Goal: Task Accomplishment & Management: Manage account settings

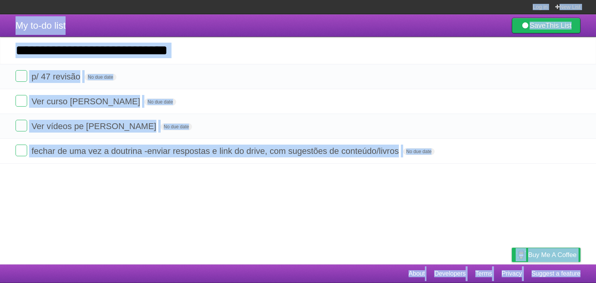
click at [306, 165] on article "My to-do list Save This List Add another task ********* p/ 47 revisão No due da…" at bounding box center [298, 139] width 596 height 250
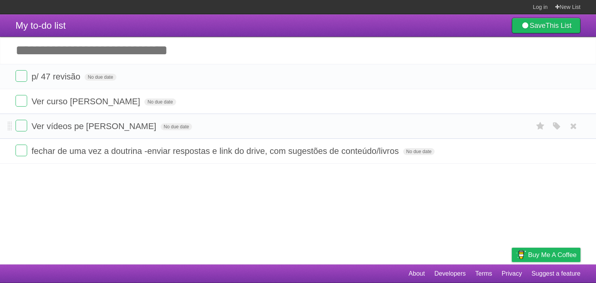
click at [337, 123] on form "Ver vídeos pe [PERSON_NAME] No due date White Red Blue Green Purple Orange" at bounding box center [298, 126] width 565 height 13
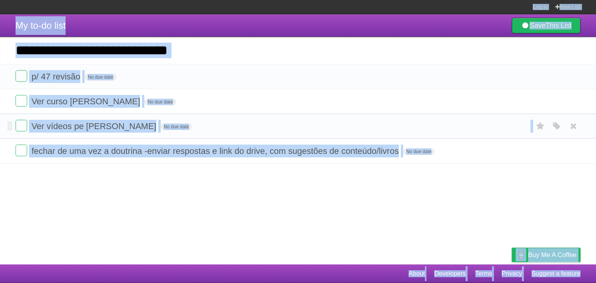
click at [337, 123] on form "Ver vídeos pe [PERSON_NAME] No due date White Red Blue Green Purple Orange" at bounding box center [298, 126] width 565 height 13
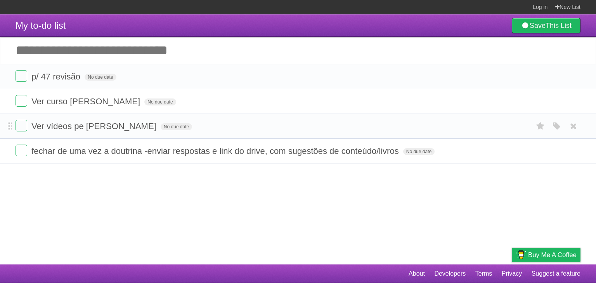
click at [337, 123] on form "Ver vídeos pe [PERSON_NAME] No due date White Red Blue Green Purple Orange" at bounding box center [298, 126] width 565 height 13
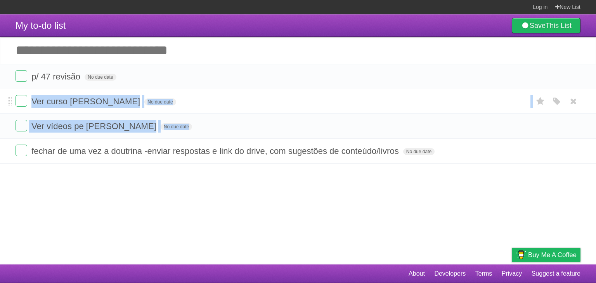
drag, startPoint x: 337, startPoint y: 123, endPoint x: 336, endPoint y: 104, distance: 18.7
click at [336, 104] on ul "p/ 47 revisão No due date White Red Blue Green Purple Orange Ver curso [PERSON_…" at bounding box center [298, 114] width 596 height 100
click at [336, 104] on form "Ver curso [PERSON_NAME] No due date White Red Blue Green Purple Orange" at bounding box center [298, 101] width 565 height 13
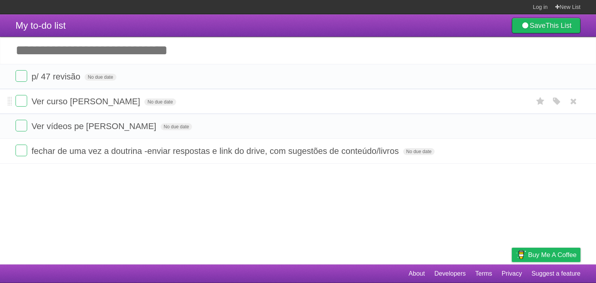
click at [336, 104] on form "Ver curso [PERSON_NAME] No due date White Red Blue Green Purple Orange" at bounding box center [298, 101] width 565 height 13
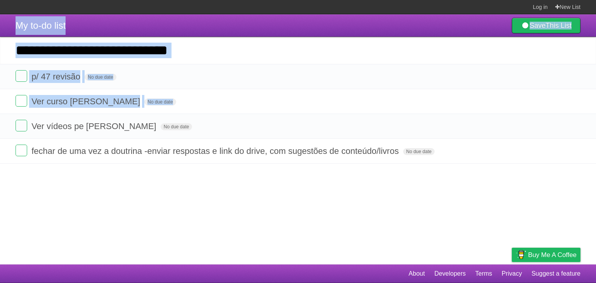
drag, startPoint x: 336, startPoint y: 104, endPoint x: 362, endPoint y: 9, distance: 99.1
click at [362, 9] on body "Log in New List Log in Save list Create a new list My to-do list Save This List…" at bounding box center [298, 141] width 596 height 283
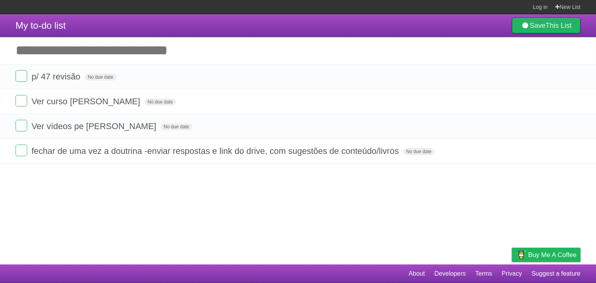
click at [338, 6] on section "Log in New List" at bounding box center [298, 7] width 596 height 14
drag, startPoint x: 338, startPoint y: 6, endPoint x: 328, endPoint y: 11, distance: 11.5
click at [328, 11] on section "Log in New List" at bounding box center [298, 7] width 596 height 14
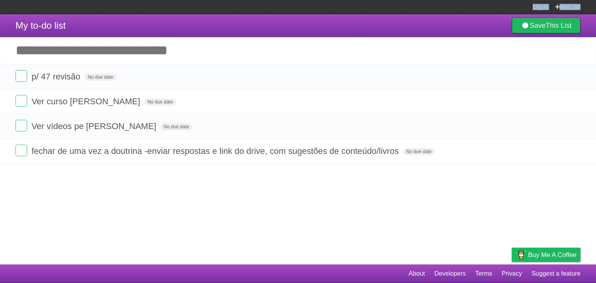
drag, startPoint x: 328, startPoint y: 11, endPoint x: 321, endPoint y: 5, distance: 9.3
click at [321, 5] on section "Log in New List" at bounding box center [298, 7] width 596 height 14
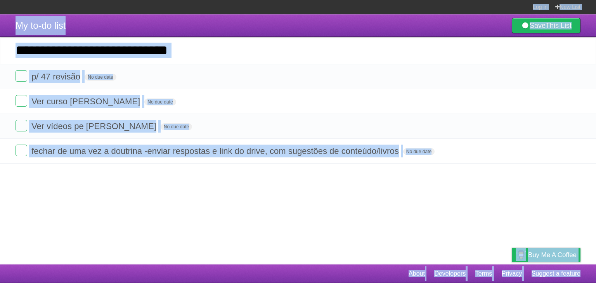
drag, startPoint x: 321, startPoint y: 5, endPoint x: 320, endPoint y: 279, distance: 273.7
click at [320, 279] on body "Log in New List Log in Save list Create a new list My to-do list Save This List…" at bounding box center [298, 141] width 596 height 283
click at [320, 279] on footer "About Developers Terms Privacy Suggest a feature" at bounding box center [298, 274] width 596 height 19
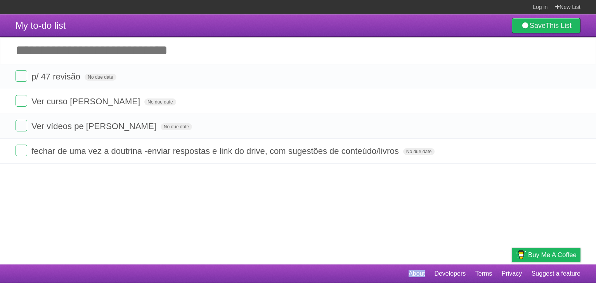
click at [320, 279] on footer "About Developers Terms Privacy Suggest a feature" at bounding box center [298, 274] width 596 height 19
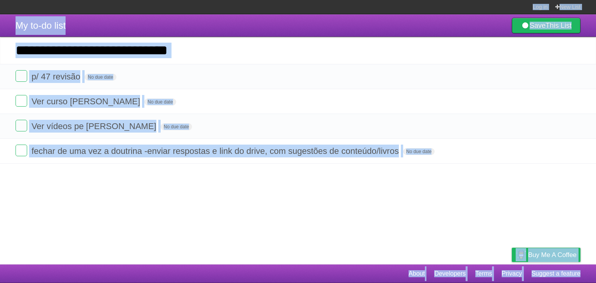
drag, startPoint x: 320, startPoint y: 279, endPoint x: 337, endPoint y: 5, distance: 274.2
click at [337, 5] on body "Log in New List Log in Save list Create a new list My to-do list Save This List…" at bounding box center [298, 141] width 596 height 283
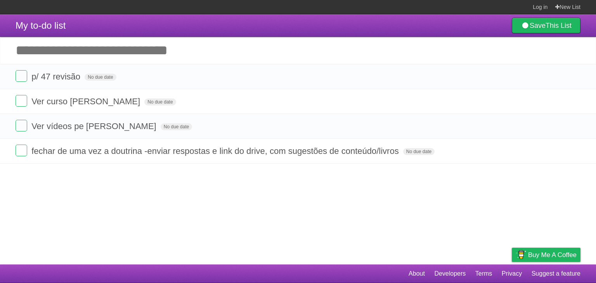
click at [336, 5] on section "Log in New List" at bounding box center [298, 7] width 596 height 14
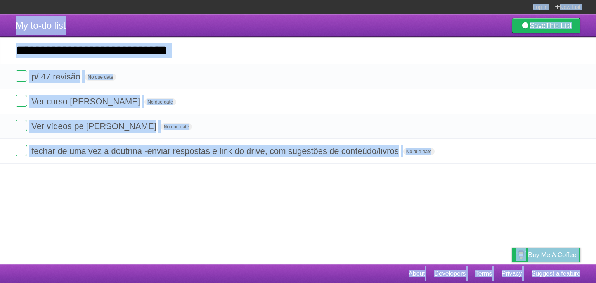
drag, startPoint x: 336, startPoint y: 5, endPoint x: 342, endPoint y: 276, distance: 271.4
click at [342, 276] on body "Log in New List Log in Save list Create a new list My to-do list Save This List…" at bounding box center [298, 141] width 596 height 283
click at [342, 276] on footer "About Developers Terms Privacy Suggest a feature" at bounding box center [298, 274] width 596 height 19
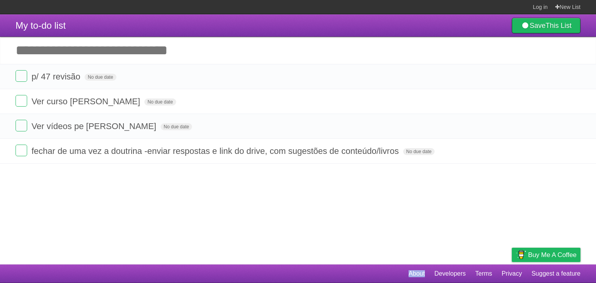
click at [342, 276] on footer "About Developers Terms Privacy Suggest a feature" at bounding box center [298, 274] width 596 height 19
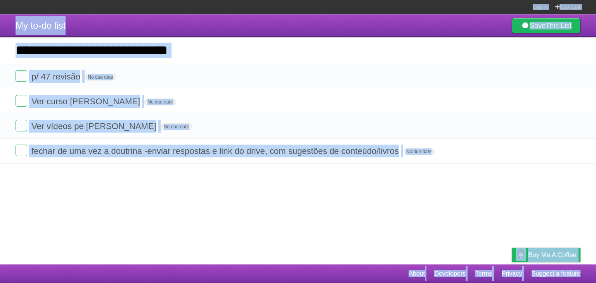
drag, startPoint x: 342, startPoint y: 276, endPoint x: 373, endPoint y: -9, distance: 286.6
click at [373, 0] on html "Log in New List Log in Save list Create a new list My to-do list Save This List…" at bounding box center [298, 141] width 596 height 283
click at [241, 111] on li "Ver curso [PERSON_NAME] No due date White Red Blue Green Purple Orange" at bounding box center [298, 101] width 596 height 25
